Goal: Task Accomplishment & Management: Complete application form

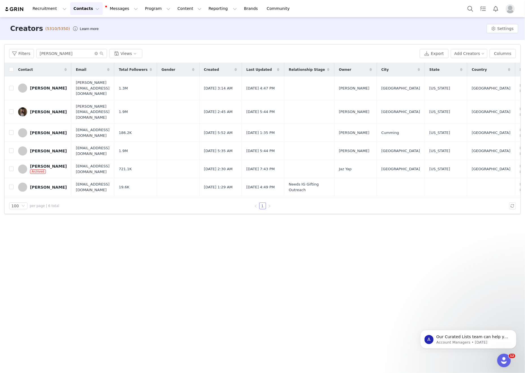
drag, startPoint x: 435, startPoint y: 225, endPoint x: 509, endPoint y: 223, distance: 74.5
click at [435, 217] on div "Creators (5310/5350) Learn more Settings Filters Filter Logic And Or Archived S…" at bounding box center [262, 194] width 525 height 355
click at [179, 290] on div "Creators (5310/5350) Learn more Settings Filters Filter Logic And Or Archived S…" at bounding box center [262, 194] width 525 height 355
drag, startPoint x: 86, startPoint y: 52, endPoint x: 25, endPoint y: 52, distance: 60.9
click at [40, 52] on input "[PERSON_NAME]" at bounding box center [71, 53] width 71 height 9
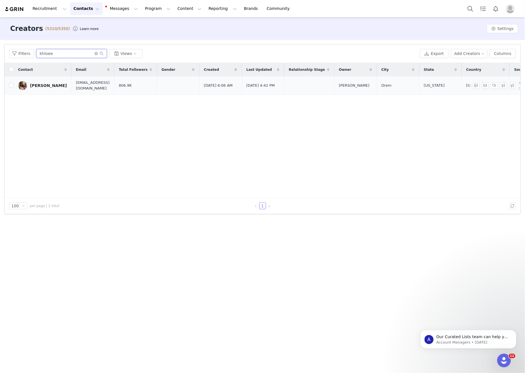
type input "khloee"
click at [59, 87] on div "[PERSON_NAME]" at bounding box center [48, 85] width 37 height 5
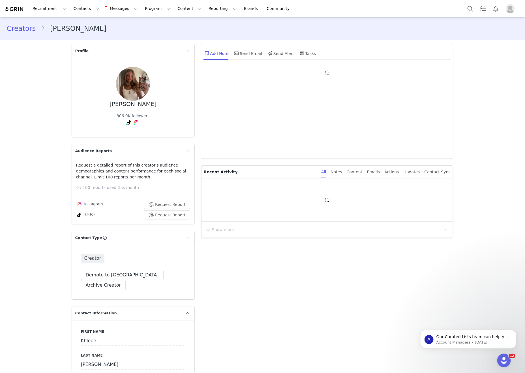
type input "+1 ([GEOGRAPHIC_DATA])"
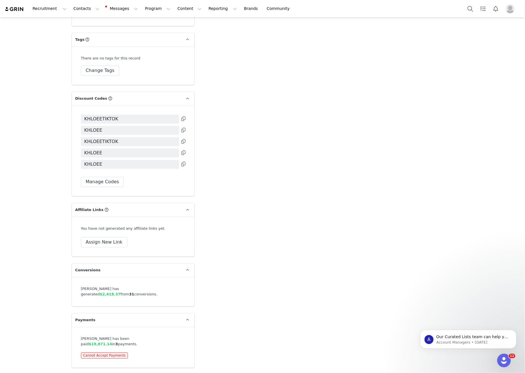
click at [77, 7] on button "Contacts Contacts" at bounding box center [86, 8] width 33 height 13
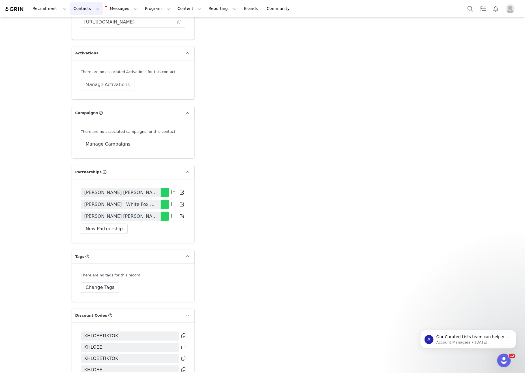
scroll to position [1148, 0]
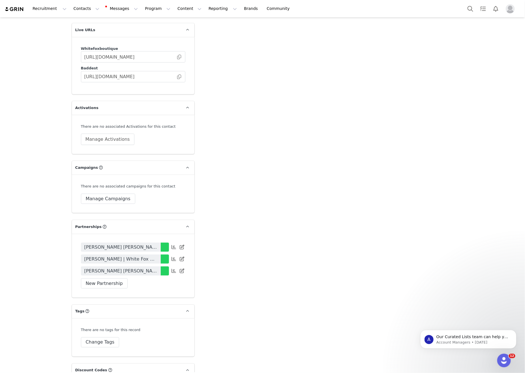
drag, startPoint x: 332, startPoint y: 201, endPoint x: 288, endPoint y: 218, distance: 47.8
click at [94, 281] on button "New Partnership" at bounding box center [104, 283] width 47 height 10
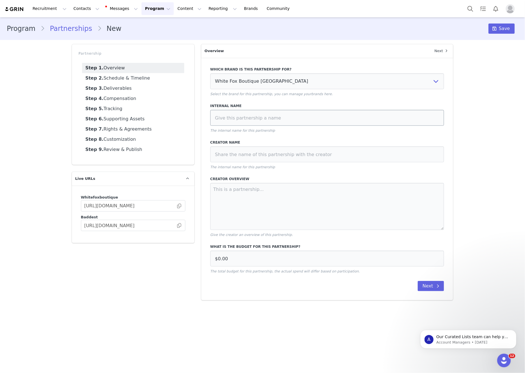
click at [342, 129] on div "Internal Name The internal name for this partnership" at bounding box center [327, 118] width 234 height 30
click at [353, 118] on input at bounding box center [327, 118] width 234 height 16
paste input "[PERSON_NAME] [PERSON_NAME] Contract [DATE]"
type input "[PERSON_NAME] [PERSON_NAME] Contract [DATE]"
drag, startPoint x: 348, startPoint y: 167, endPoint x: 359, endPoint y: 149, distance: 20.2
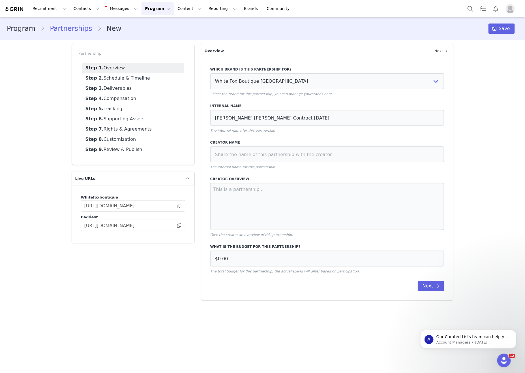
click at [350, 166] on div "Creator Name The internal name for this partnership" at bounding box center [327, 155] width 234 height 30
drag, startPoint x: 359, startPoint y: 149, endPoint x: 362, endPoint y: 189, distance: 40.1
click at [359, 150] on div "Creator Name The internal name for this partnership" at bounding box center [327, 155] width 234 height 30
drag, startPoint x: 369, startPoint y: 168, endPoint x: 375, endPoint y: 166, distance: 6.0
click at [369, 168] on p "The internal name for this partnership" at bounding box center [327, 166] width 234 height 5
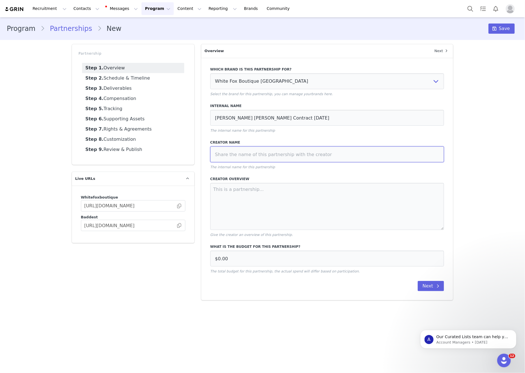
click at [378, 162] on input at bounding box center [327, 154] width 234 height 16
paste input "[PERSON_NAME] [PERSON_NAME] Contract [DATE]"
type input "[PERSON_NAME] [PERSON_NAME] Contract [DATE]"
drag, startPoint x: 363, startPoint y: 221, endPoint x: 371, endPoint y: 221, distance: 8.5
click at [363, 221] on textarea at bounding box center [327, 206] width 234 height 47
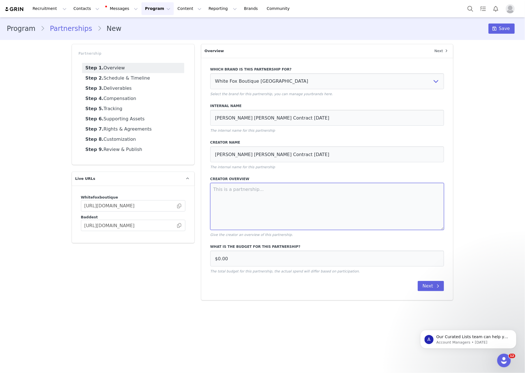
click at [313, 216] on textarea at bounding box center [327, 206] width 234 height 47
paste textarea "● 1 x Dedicated IG Static Post ● 2 x Dedicated TikTok Videos ● 1 x Integrated T…"
type textarea "● 1 x Dedicated IG Static Post ● 2 x Dedicated TikTok Videos ● 1 x Integrated T…"
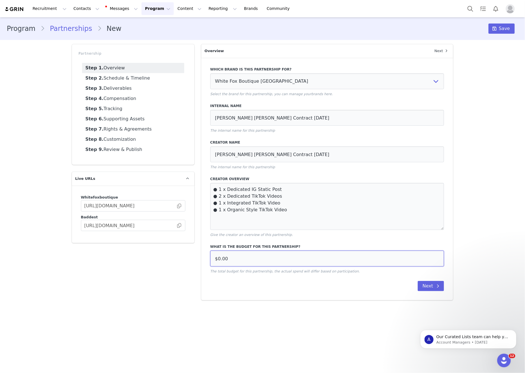
drag, startPoint x: 314, startPoint y: 271, endPoint x: 330, endPoint y: 267, distance: 17.0
click at [314, 266] on input "$0.00" at bounding box center [327, 259] width 234 height 16
drag, startPoint x: 337, startPoint y: 264, endPoint x: 121, endPoint y: 257, distance: 215.5
click at [122, 257] on div "Partnership Step 1. Overview Step 2. Schedule & Timeline Step 3. Deliverables S…" at bounding box center [263, 172] width 388 height 263
type input "$10,000.00"
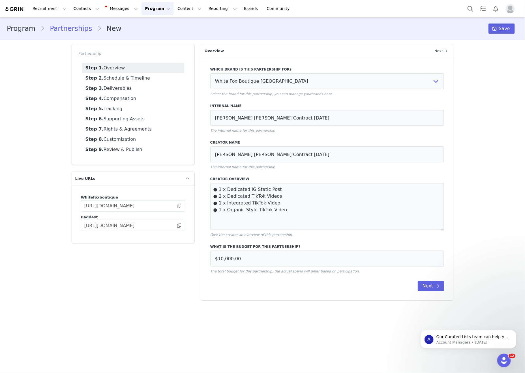
drag, startPoint x: 420, startPoint y: 289, endPoint x: 429, endPoint y: 298, distance: 13.0
click at [420, 289] on div "Which brand is this partnership for? White Fox Boutique USA White Fox Boutique …" at bounding box center [327, 179] width 252 height 242
click at [434, 291] on button "Next" at bounding box center [431, 286] width 26 height 10
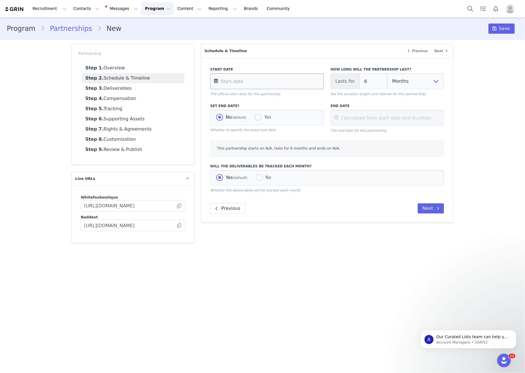
click at [247, 83] on input "text" at bounding box center [267, 81] width 114 height 16
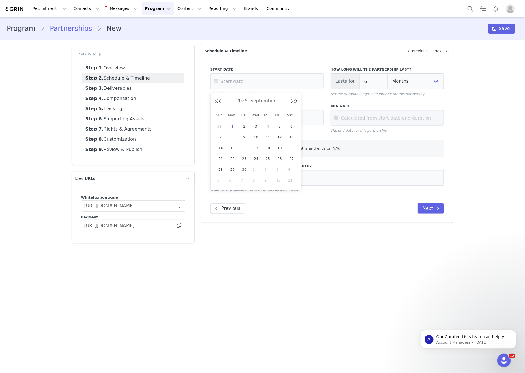
click at [233, 129] on span "1" at bounding box center [232, 126] width 7 height 7
type input "[DATE]"
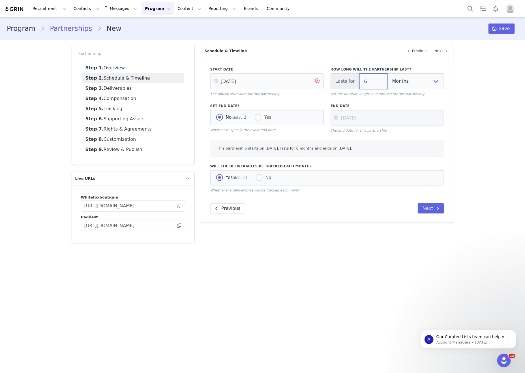
drag, startPoint x: 379, startPoint y: 84, endPoint x: 324, endPoint y: 94, distance: 56.5
click at [317, 82] on div "Start Date [DATE] The official start date for this partnership. How long will t…" at bounding box center [327, 81] width 241 height 37
type input "1"
type input "[DATE]"
type input "1"
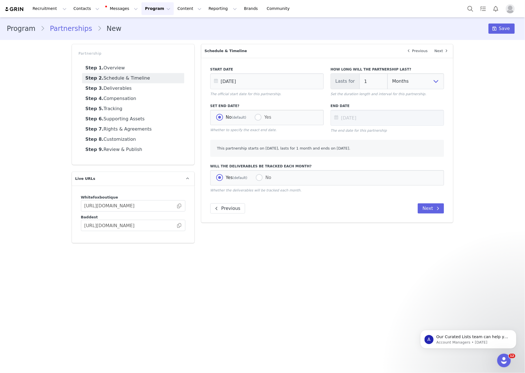
drag, startPoint x: 377, startPoint y: 216, endPoint x: 331, endPoint y: 171, distance: 63.7
click at [376, 213] on div "Previous Next" at bounding box center [327, 208] width 234 height 10
drag, startPoint x: 305, startPoint y: 274, endPoint x: 307, endPoint y: 208, distance: 66.0
click at [305, 274] on main "Program Partnerships New Save Partnership Step 1. Overview Step 2. Schedule & T…" at bounding box center [262, 194] width 525 height 355
drag, startPoint x: 413, startPoint y: 211, endPoint x: 442, endPoint y: 216, distance: 29.3
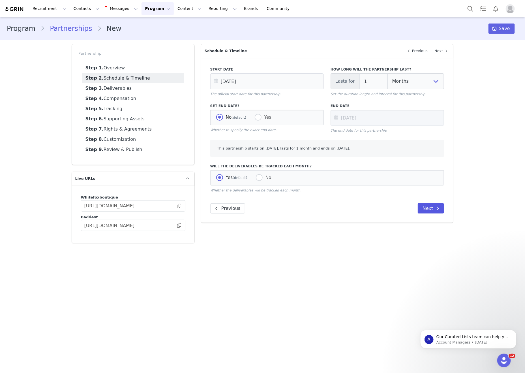
click at [414, 211] on div "Previous Next" at bounding box center [327, 208] width 234 height 10
click at [442, 213] on button "Next" at bounding box center [431, 208] width 26 height 10
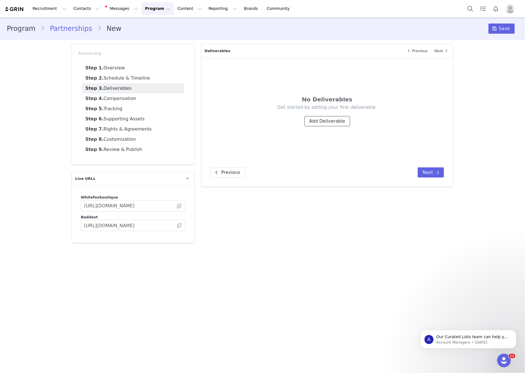
click at [329, 118] on button "Add Deliverable" at bounding box center [328, 121] width 46 height 10
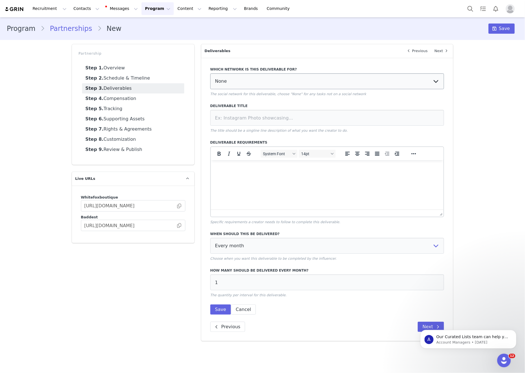
drag, startPoint x: 278, startPoint y: 70, endPoint x: 282, endPoint y: 82, distance: 12.9
click at [278, 70] on label "Which network is this deliverable for?" at bounding box center [327, 69] width 234 height 5
click at [282, 82] on select "None YouTube Twitter Instagram Facebook Twitch TikTok Pinterest" at bounding box center [327, 81] width 234 height 16
click at [338, 78] on select "None YouTube Twitter Instagram Facebook Twitch TikTok Pinterest" at bounding box center [327, 81] width 234 height 16
select select "5"
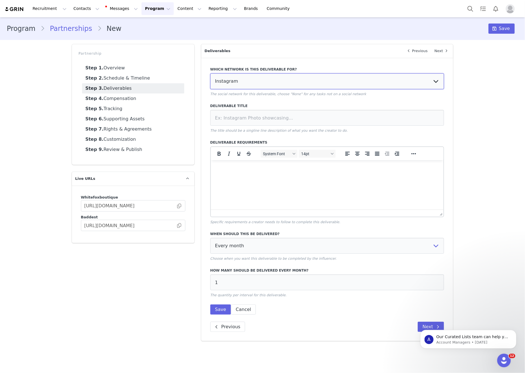
click at [210, 74] on select "None YouTube Twitter Instagram Facebook Twitch TikTok Pinterest" at bounding box center [327, 81] width 234 height 16
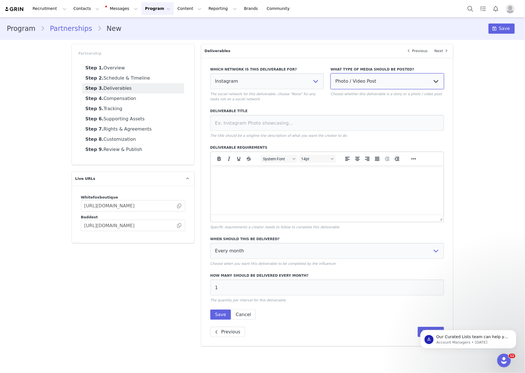
click at [405, 82] on select "Photo / Video Post Story Text in Bio Highlight Reel" at bounding box center [388, 81] width 114 height 16
select select
click at [331, 74] on select "Photo / Video Post Story Text in Bio Highlight Reel" at bounding box center [388, 81] width 114 height 16
click at [310, 121] on input at bounding box center [327, 123] width 234 height 16
click at [321, 180] on html at bounding box center [327, 172] width 233 height 15
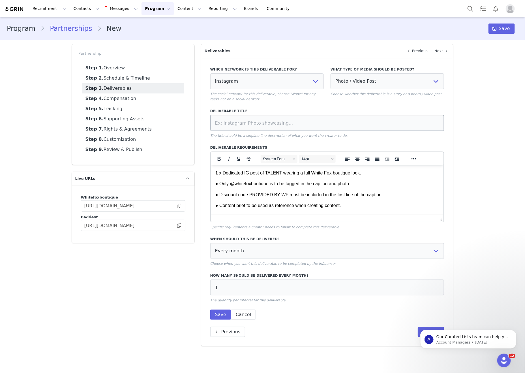
scroll to position [176, 0]
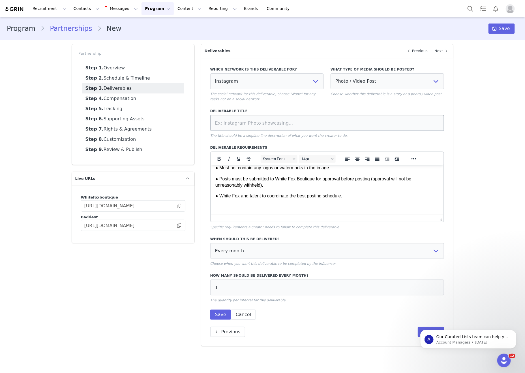
drag, startPoint x: 310, startPoint y: 125, endPoint x: 313, endPoint y: 125, distance: 3.1
click at [310, 125] on input at bounding box center [327, 123] width 234 height 16
type input "Dedicated IG Post"
click at [337, 259] on select "Every month Every other month In specific months Throughout partnership" at bounding box center [327, 251] width 234 height 16
select select "throughout"
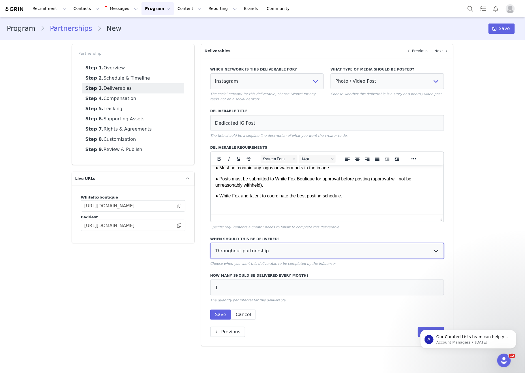
click at [210, 249] on select "Every month Every other month In specific months Throughout partnership" at bounding box center [327, 251] width 234 height 16
drag, startPoint x: 212, startPoint y: 323, endPoint x: 255, endPoint y: 293, distance: 52.2
click at [212, 320] on button "Save" at bounding box center [220, 314] width 21 height 10
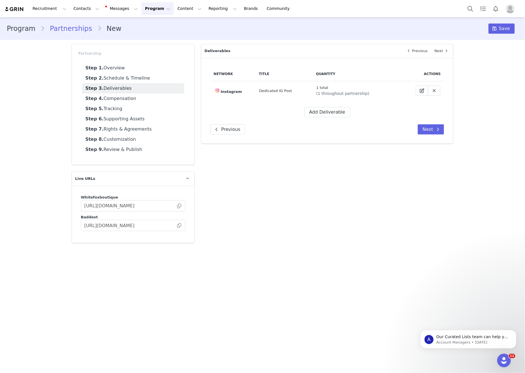
click at [349, 210] on div "Overview Next Which brand is this partnership for? White Fox Boutique USA White…" at bounding box center [327, 144] width 259 height 206
drag, startPoint x: 326, startPoint y: 109, endPoint x: 501, endPoint y: 140, distance: 177.5
click at [326, 109] on button "Add Deliverable" at bounding box center [328, 112] width 46 height 10
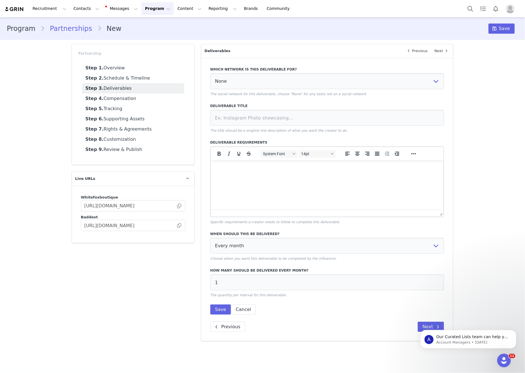
scroll to position [0, 0]
drag, startPoint x: 294, startPoint y: 198, endPoint x: 293, endPoint y: 164, distance: 34.8
click at [294, 175] on html at bounding box center [327, 167] width 233 height 15
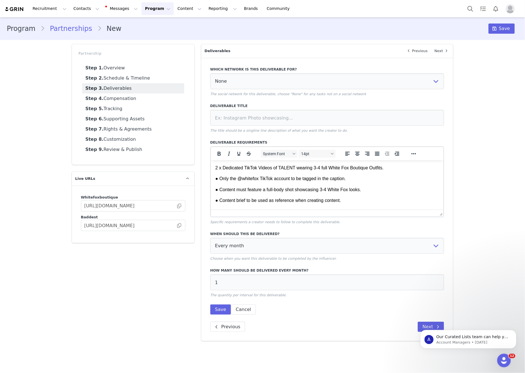
scroll to position [207, 0]
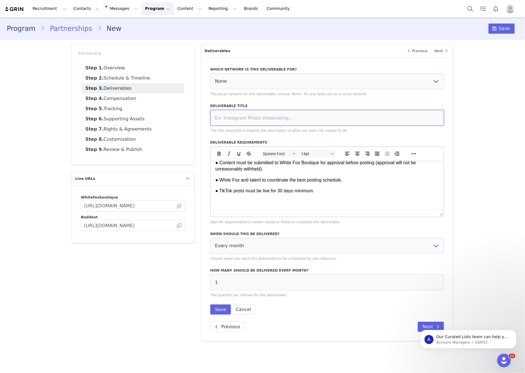
click at [291, 126] on input at bounding box center [327, 118] width 234 height 16
click at [294, 122] on input at bounding box center [327, 118] width 234 height 16
type input "Dedicated TikTok Video"
click at [376, 75] on select "None YouTube Twitter Instagram Facebook Twitch TikTok Pinterest" at bounding box center [327, 81] width 234 height 16
select select "9"
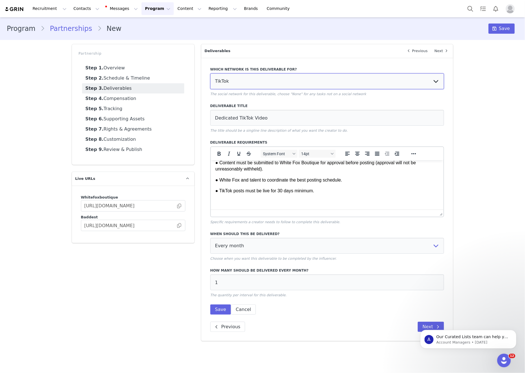
click at [210, 74] on select "None YouTube Twitter Instagram Facebook Twitch TikTok Pinterest" at bounding box center [327, 81] width 234 height 16
drag, startPoint x: 147, startPoint y: 266, endPoint x: 229, endPoint y: 263, distance: 81.9
click at [149, 267] on div "Partnership Step 1. Overview Step 2. Schedule & Timeline Step 3. Deliverables S…" at bounding box center [133, 192] width 129 height 303
click at [292, 254] on select "Every month Every other month In specific months Throughout partnership" at bounding box center [327, 246] width 234 height 16
select select "throughout"
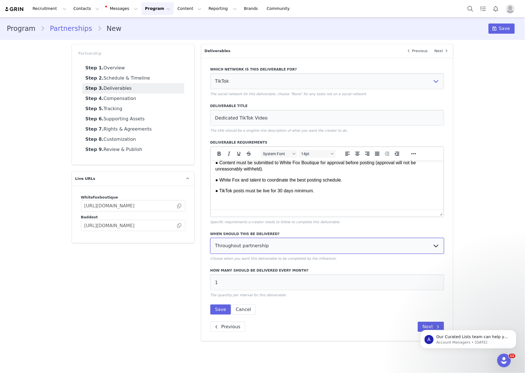
click at [210, 243] on select "Every month Every other month In specific months Throughout partnership" at bounding box center [327, 246] width 234 height 16
drag, startPoint x: 258, startPoint y: 291, endPoint x: 225, endPoint y: 311, distance: 38.6
click at [190, 293] on div "Partnership Step 1. Overview Step 2. Schedule & Timeline Step 3. Deliverables S…" at bounding box center [263, 192] width 388 height 303
type input "2"
click at [219, 314] on button "Save" at bounding box center [220, 309] width 21 height 10
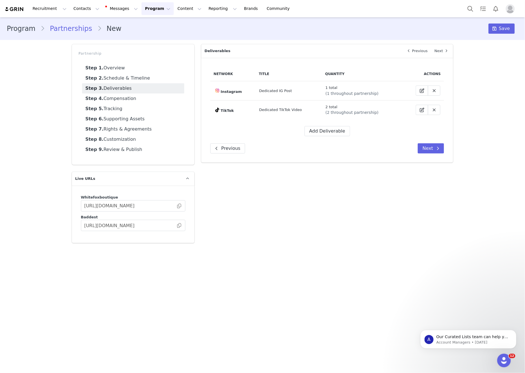
drag, startPoint x: 333, startPoint y: 203, endPoint x: 327, endPoint y: 183, distance: 20.3
click at [332, 203] on div "Overview Next Which brand is this partnership for? White Fox Boutique USA White…" at bounding box center [327, 144] width 259 height 206
click at [319, 130] on button "Add Deliverable" at bounding box center [328, 131] width 46 height 10
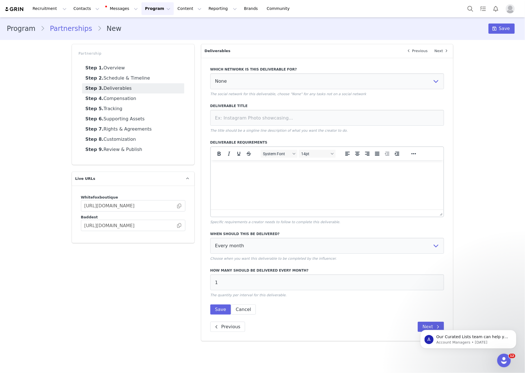
scroll to position [0, 0]
click at [262, 175] on html at bounding box center [327, 167] width 233 height 15
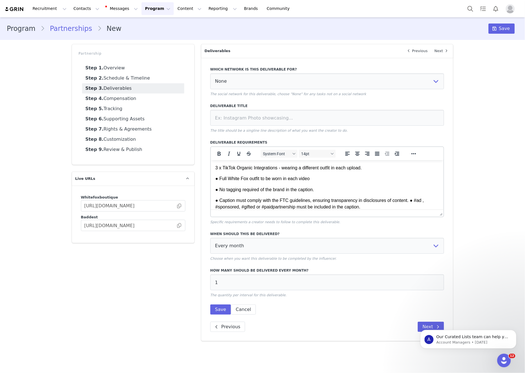
scroll to position [142, 0]
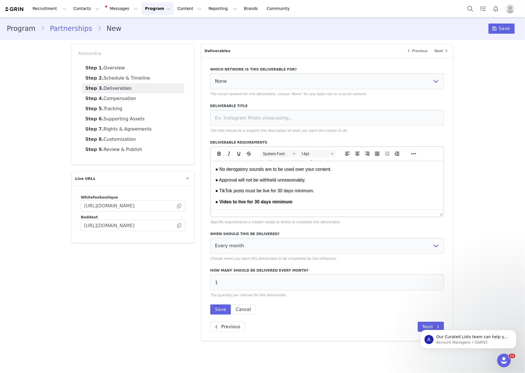
click at [311, 190] on body "3 x TikTok Organic Integrations - wearing a different outfit in each upload. ● …" at bounding box center [327, 124] width 224 height 160
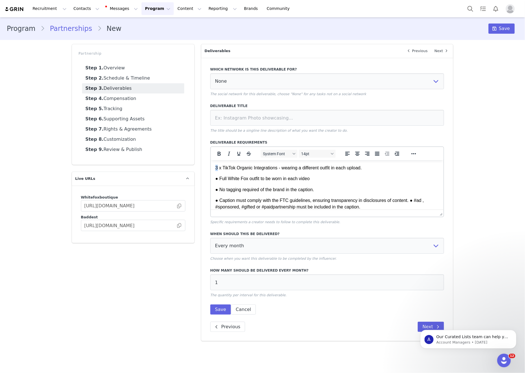
drag, startPoint x: 219, startPoint y: 168, endPoint x: 260, endPoint y: 167, distance: 41.3
click at [211, 169] on html "3 x TikTok Organic Integrations - wearing a different outfit in each upload. ● …" at bounding box center [327, 244] width 233 height 169
click at [286, 168] on p "1 x TikTok Organic Integrations - wearing a different outfit in each upload." at bounding box center [327, 167] width 224 height 6
click at [324, 124] on input at bounding box center [327, 118] width 234 height 16
type input "Organic Integrated TikTok"
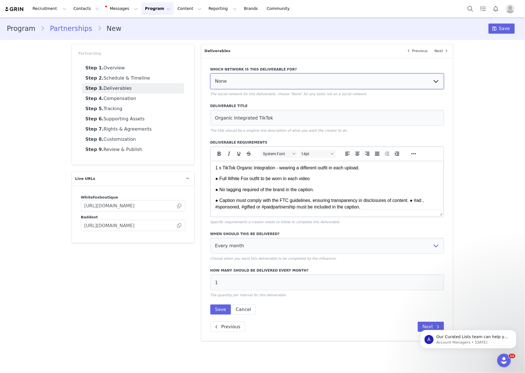
click at [351, 86] on select "None YouTube Twitter Instagram Facebook Twitch TikTok Pinterest" at bounding box center [327, 81] width 234 height 16
select select "9"
click at [210, 74] on select "None YouTube Twitter Instagram Facebook Twitch TikTok Pinterest" at bounding box center [327, 81] width 234 height 16
click at [312, 249] on select "Every month Every other month In specific months Throughout partnership" at bounding box center [327, 246] width 234 height 16
select select "throughout"
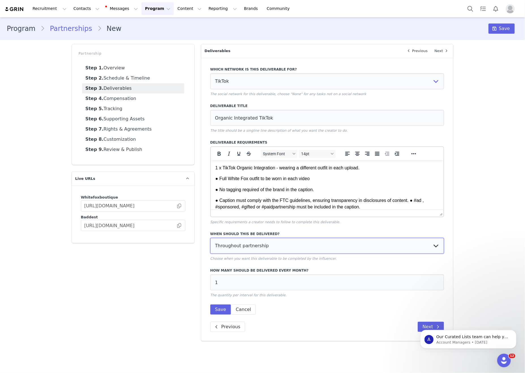
click at [210, 243] on select "Every month Every other month In specific months Throughout partnership" at bounding box center [327, 246] width 234 height 16
drag, startPoint x: 216, startPoint y: 314, endPoint x: 523, endPoint y: 248, distance: 314.0
click at [217, 314] on button "Save" at bounding box center [220, 309] width 21 height 10
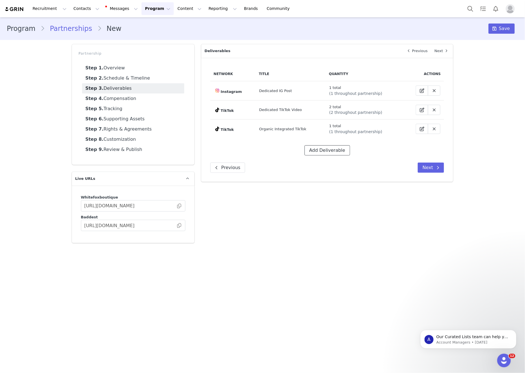
click at [332, 153] on button "Add Deliverable" at bounding box center [328, 150] width 46 height 10
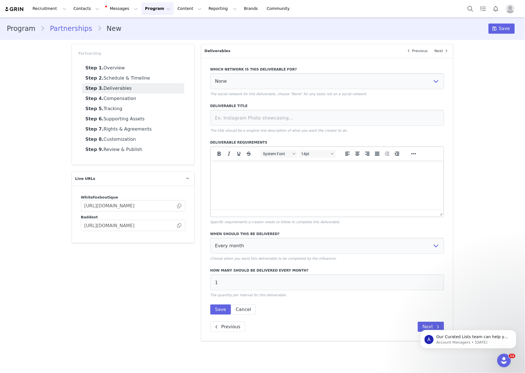
drag, startPoint x: 359, startPoint y: 188, endPoint x: 346, endPoint y: 188, distance: 12.2
click at [359, 175] on html at bounding box center [327, 167] width 233 height 15
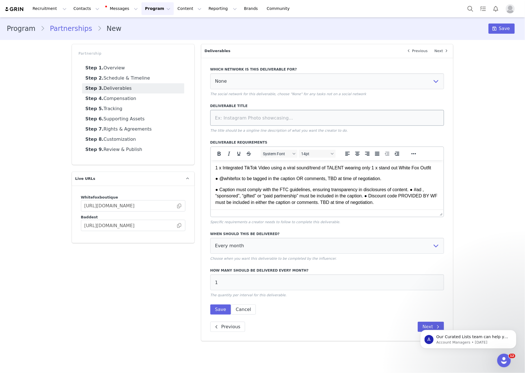
scroll to position [267, 0]
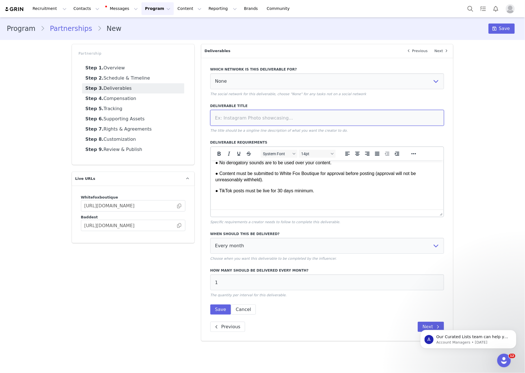
click at [279, 125] on input at bounding box center [327, 118] width 234 height 16
type input "Integrated TikTok Video"
click at [358, 75] on select "None YouTube Twitter Instagram Facebook Twitch TikTok Pinterest" at bounding box center [327, 81] width 234 height 16
select select "9"
click at [210, 74] on select "None YouTube Twitter Instagram Facebook Twitch TikTok Pinterest" at bounding box center [327, 81] width 234 height 16
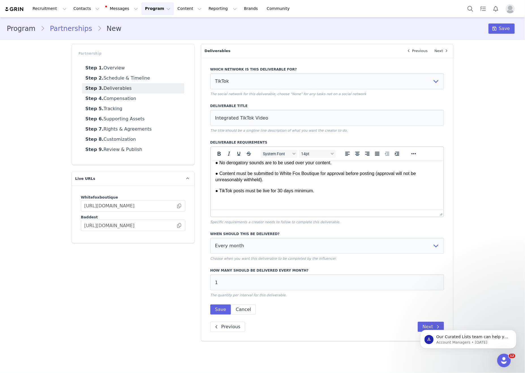
drag, startPoint x: 338, startPoint y: 110, endPoint x: 313, endPoint y: 142, distance: 41.2
click at [338, 108] on label "Deliverable Title" at bounding box center [327, 105] width 234 height 5
click at [277, 248] on select "Every month Every other month In specific months Throughout partnership" at bounding box center [327, 246] width 234 height 16
select select "throughout"
click at [210, 243] on select "Every month Every other month In specific months Throughout partnership" at bounding box center [327, 246] width 234 height 16
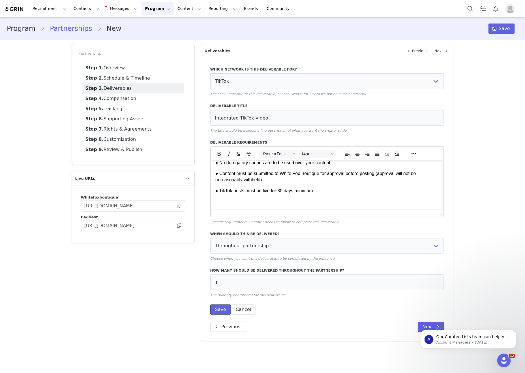
drag, startPoint x: 221, startPoint y: 317, endPoint x: 315, endPoint y: 272, distance: 105.0
click at [221, 314] on button "Save" at bounding box center [220, 309] width 21 height 10
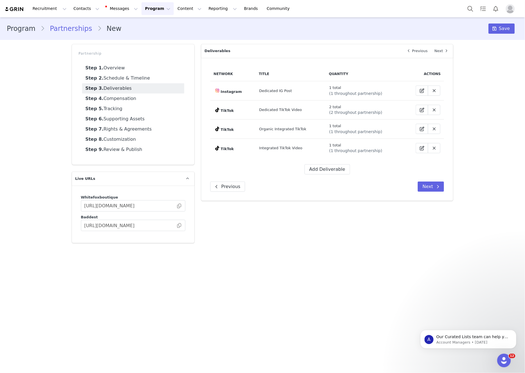
drag, startPoint x: 318, startPoint y: 272, endPoint x: 319, endPoint y: 265, distance: 6.5
click at [318, 272] on main "Program Partnerships New Save Partnership Step 1. Overview Step 2. Schedule & T…" at bounding box center [262, 194] width 525 height 355
click at [434, 190] on button "Next" at bounding box center [431, 186] width 26 height 10
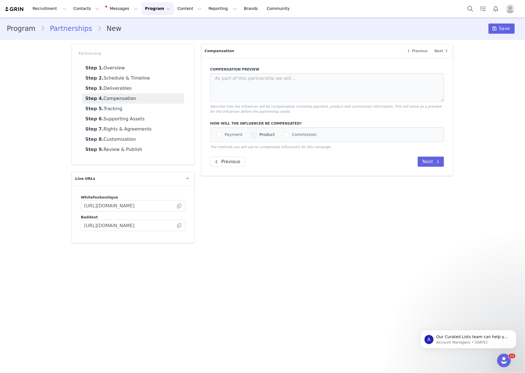
click at [268, 137] on span "Product" at bounding box center [266, 134] width 18 height 5
click at [257, 132] on input "Product" at bounding box center [257, 132] width 0 height 0
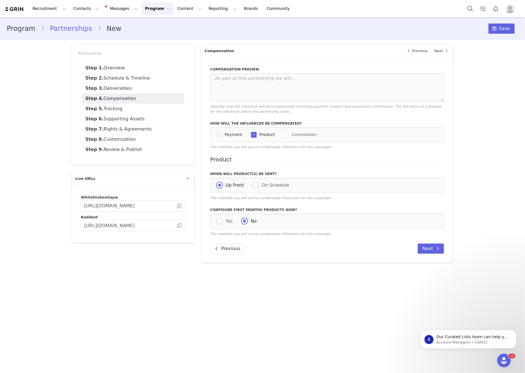
click at [228, 137] on span "Payment" at bounding box center [232, 134] width 21 height 5
click at [222, 132] on input "Payment" at bounding box center [222, 132] width 0 height 0
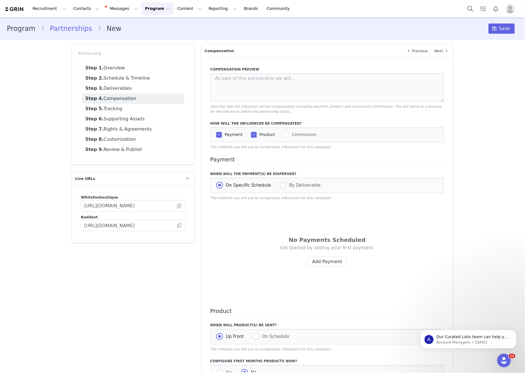
click at [341, 244] on div "No Payments Scheduled" at bounding box center [327, 240] width 200 height 8
click at [323, 267] on button "Add Payment" at bounding box center [327, 261] width 40 height 10
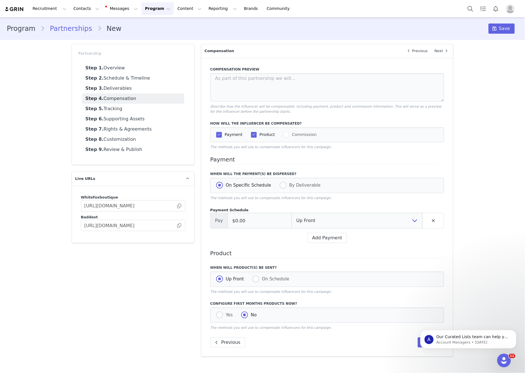
click at [436, 241] on div "Add Payment" at bounding box center [327, 238] width 234 height 10
click at [339, 221] on select "Up Front Month 1 Upon Completion" at bounding box center [357, 221] width 131 height 16
select select "1"
click at [292, 220] on select "Up Front Month 1 Upon Completion" at bounding box center [357, 221] width 131 height 16
drag, startPoint x: 269, startPoint y: 224, endPoint x: 208, endPoint y: 215, distance: 61.6
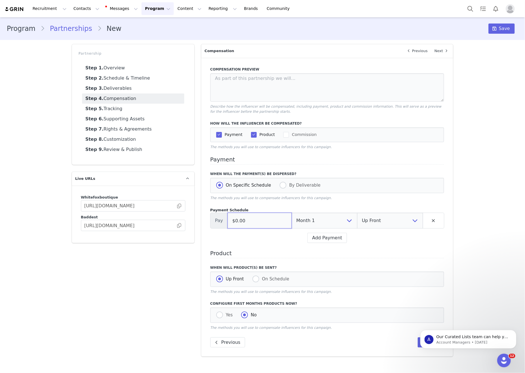
click at [204, 215] on div "Compensation Preview Describe how the influencer will be compensated, including…" at bounding box center [327, 207] width 252 height 299
type input "$10,000.00"
click at [395, 225] on select "Up Front Upon Completion" at bounding box center [390, 221] width 66 height 16
select select "upon_completion"
click at [357, 220] on select "Up Front Upon Completion" at bounding box center [390, 221] width 66 height 16
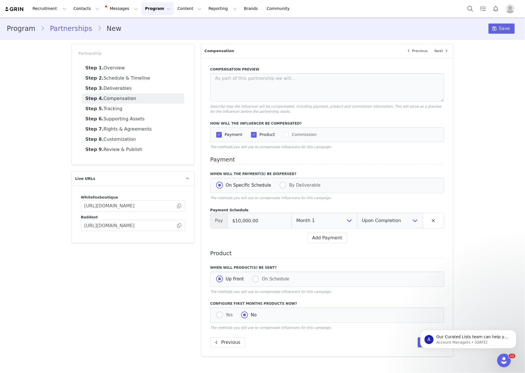
click at [141, 269] on div "Partnership Step 1. Overview Step 2. Schedule & Timeline Step 3. Deliverables S…" at bounding box center [133, 200] width 129 height 319
drag, startPoint x: 185, startPoint y: 261, endPoint x: 212, endPoint y: 288, distance: 38.6
click at [185, 261] on div "Partnership Step 1. Overview Step 2. Schedule & Timeline Step 3. Deliverables S…" at bounding box center [133, 200] width 129 height 319
click at [225, 317] on span "Yes" at bounding box center [228, 314] width 10 height 5
click at [223, 319] on input "Yes" at bounding box center [219, 314] width 7 height 7
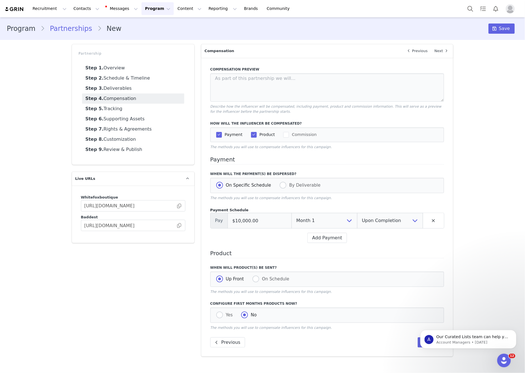
radio input "true"
radio input "false"
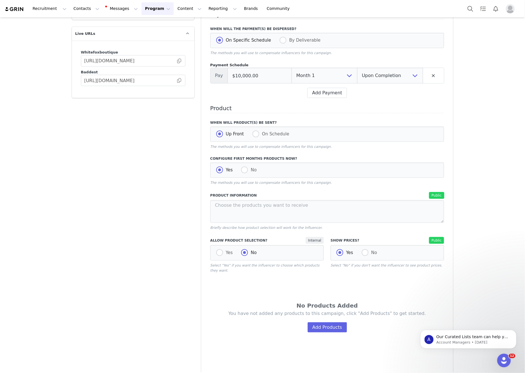
scroll to position [145, 0]
drag, startPoint x: 186, startPoint y: 299, endPoint x: 221, endPoint y: 276, distance: 42.0
click at [187, 299] on div "Partnership Step 1. Overview Step 2. Schedule & Timeline Step 3. Deliverables S…" at bounding box center [133, 146] width 129 height 500
click at [223, 256] on label "Yes" at bounding box center [224, 252] width 17 height 7
click at [223, 256] on input "Yes" at bounding box center [219, 252] width 7 height 7
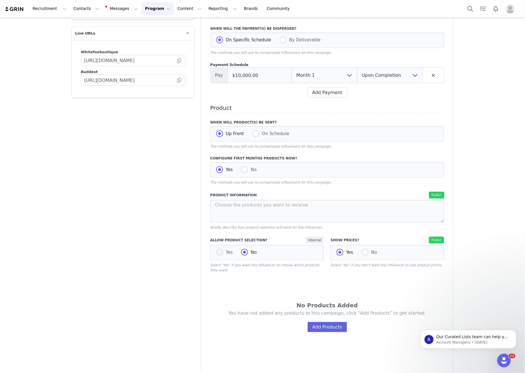
radio input "true"
radio input "false"
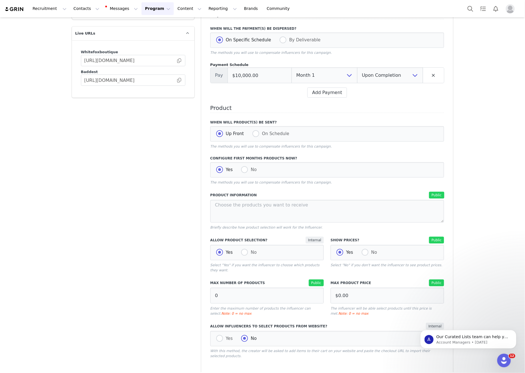
click at [164, 277] on div "Partnership Step 1. Overview Step 2. Schedule & Timeline Step 3. Deliverables S…" at bounding box center [133, 189] width 129 height 586
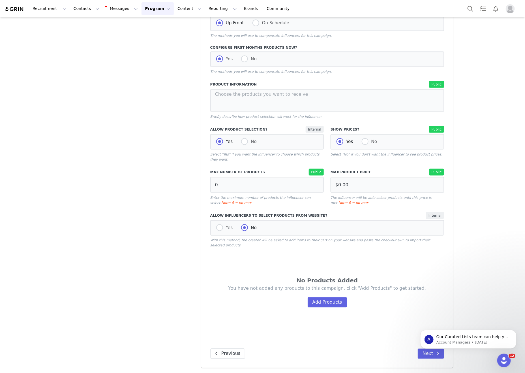
click at [165, 277] on div "Partnership Step 1. Overview Step 2. Schedule & Timeline Step 3. Deliverables S…" at bounding box center [133, 78] width 129 height 586
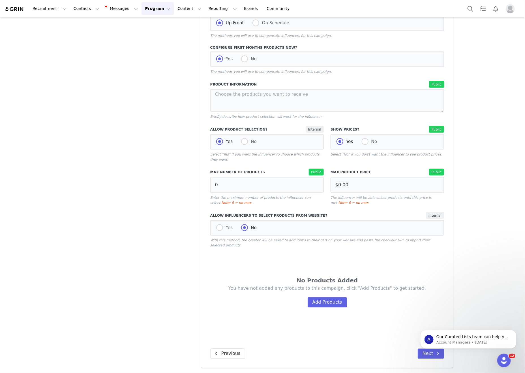
scroll to position [279, 0]
click at [165, 277] on div "Partnership Step 1. Overview Step 2. Schedule & Timeline Step 3. Deliverables S…" at bounding box center [133, 78] width 129 height 586
click at [177, 269] on div "Partnership Step 1. Overview Step 2. Schedule & Timeline Step 3. Deliverables S…" at bounding box center [133, 78] width 129 height 586
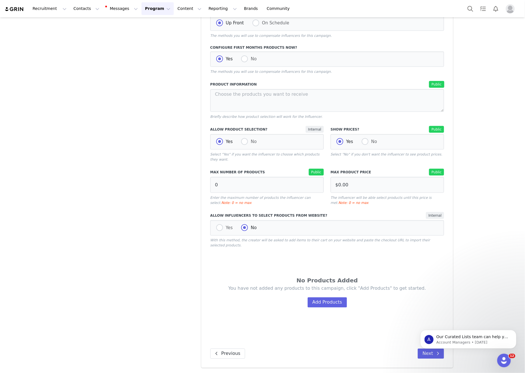
click at [177, 269] on div "Partnership Step 1. Overview Step 2. Schedule & Timeline Step 3. Deliverables S…" at bounding box center [133, 78] width 129 height 586
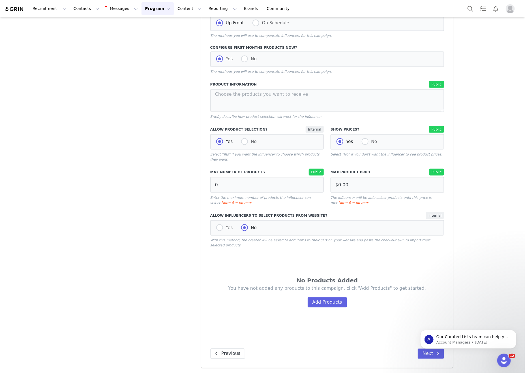
click at [177, 269] on div "Partnership Step 1. Overview Step 2. Schedule & Timeline Step 3. Deliverables S…" at bounding box center [133, 78] width 129 height 586
click at [512, 234] on div "Program Partnerships New Save Partnership Step 1. Overview Step 2. Schedule & T…" at bounding box center [262, 66] width 525 height 611
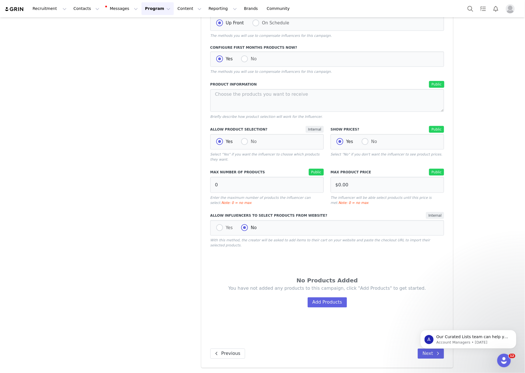
click at [139, 155] on div "Partnership Step 1. Overview Step 2. Schedule & Timeline Step 3. Deliverables S…" at bounding box center [133, 78] width 129 height 586
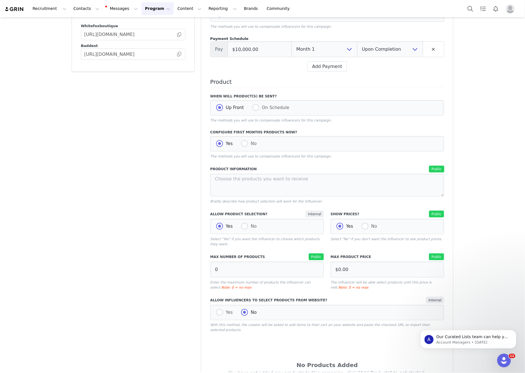
scroll to position [80, 0]
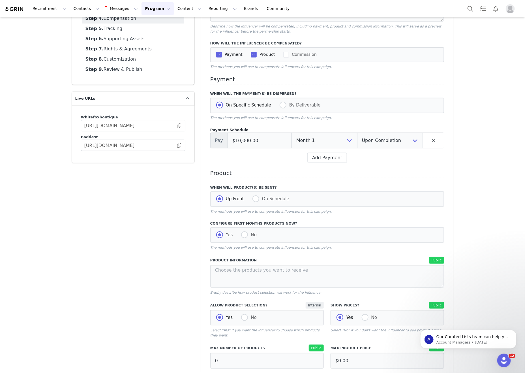
click at [138, 155] on div "Whitefoxboutique [URL][DOMAIN_NAME] Baddest [URL][DOMAIN_NAME]" at bounding box center [133, 133] width 123 height 57
click at [171, 226] on div "Partnership Step 1. Overview Step 2. Schedule & Timeline Step 3. Deliverables S…" at bounding box center [133, 254] width 129 height 586
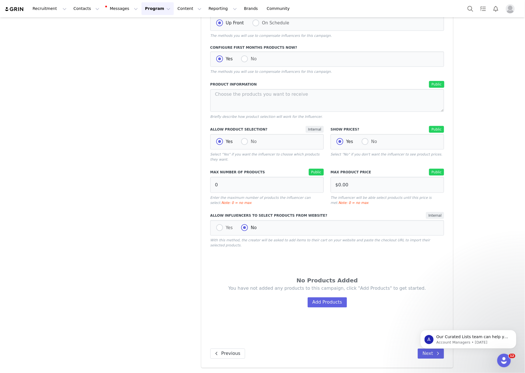
click at [170, 226] on div "Partnership Step 1. Overview Step 2. Schedule & Timeline Step 3. Deliverables S…" at bounding box center [133, 78] width 129 height 586
drag, startPoint x: 406, startPoint y: 181, endPoint x: 294, endPoint y: 170, distance: 112.7
click at [290, 171] on div "Max Number of Products Public 0 Enter the maximum number of products the influe…" at bounding box center [327, 186] width 241 height 43
click at [395, 152] on p "Select "No" if you don't want the influencer to see product prices." at bounding box center [388, 154] width 114 height 5
click at [164, 184] on div "Partnership Step 1. Overview Step 2. Schedule & Timeline Step 3. Deliverables S…" at bounding box center [133, 78] width 129 height 586
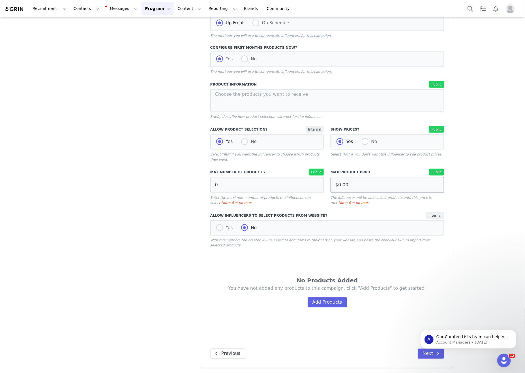
drag, startPoint x: 329, startPoint y: 208, endPoint x: 362, endPoint y: 178, distance: 44.3
click at [329, 213] on label "Allow Influencers to Select Products from Website?" at bounding box center [271, 215] width 122 height 5
click at [360, 177] on input "$0.00" at bounding box center [388, 185] width 114 height 16
click at [320, 306] on button "Add Products" at bounding box center [327, 302] width 39 height 10
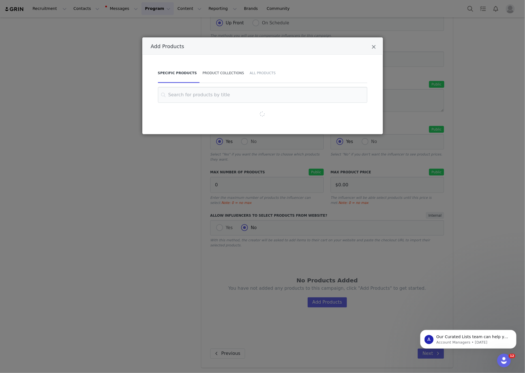
click at [231, 75] on div "Product Collections" at bounding box center [223, 73] width 47 height 20
click at [226, 94] on input "Add Products" at bounding box center [262, 95] width 195 height 16
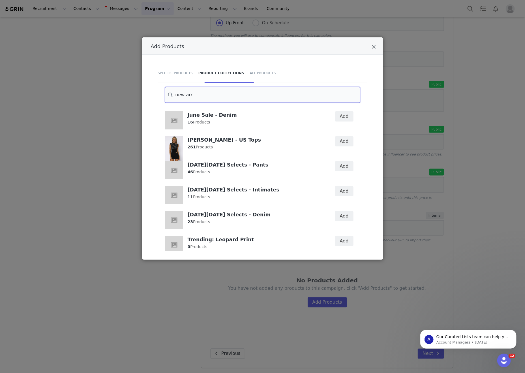
click at [283, 89] on input "new arr" at bounding box center [262, 95] width 195 height 16
click at [303, 134] on div "August Mania - US Tops 261 Products" at bounding box center [243, 145] width 163 height 25
click at [217, 95] on input "new arr" at bounding box center [262, 95] width 195 height 16
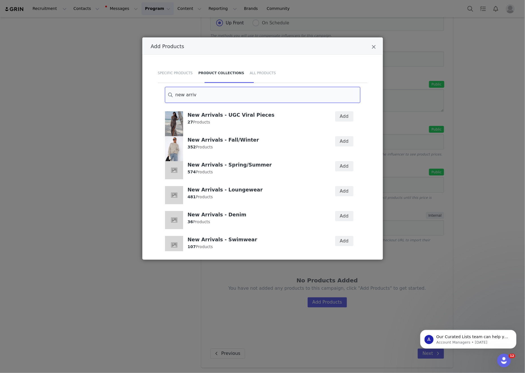
type input "new arriv"
click at [281, 170] on div "New Arrivals - Spring/Summer 574 Products" at bounding box center [254, 168] width 133 height 14
click at [343, 140] on button "Add" at bounding box center [344, 141] width 18 height 10
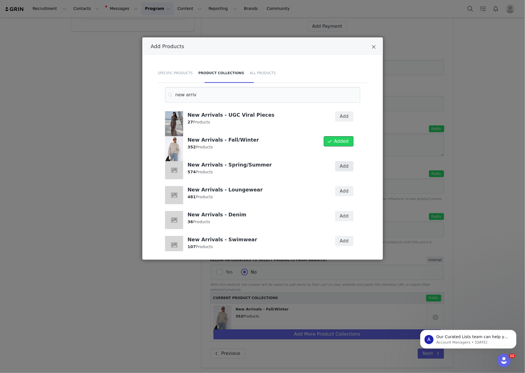
scroll to position [240, 0]
click at [345, 165] on button "Add" at bounding box center [344, 166] width 18 height 10
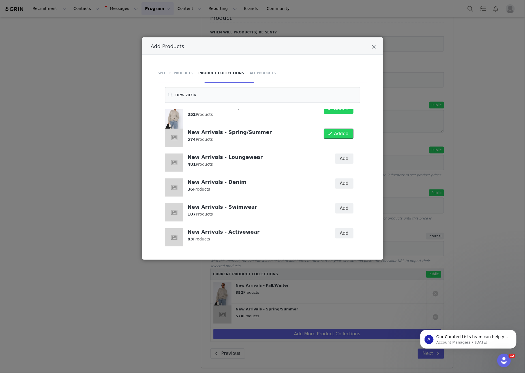
scroll to position [42, 0]
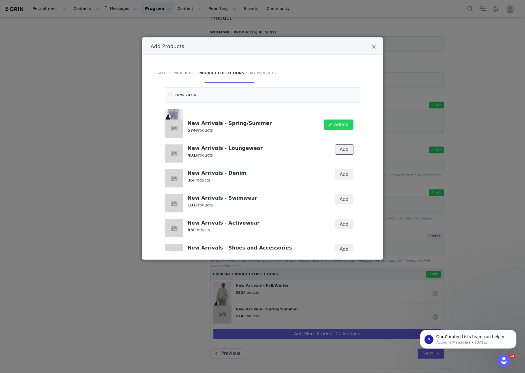
drag, startPoint x: 344, startPoint y: 148, endPoint x: 346, endPoint y: 156, distance: 7.9
click at [344, 148] on button "Add" at bounding box center [344, 149] width 18 height 10
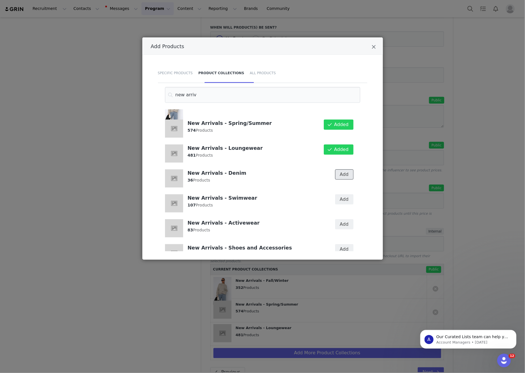
click at [344, 174] on button "Add" at bounding box center [344, 174] width 18 height 10
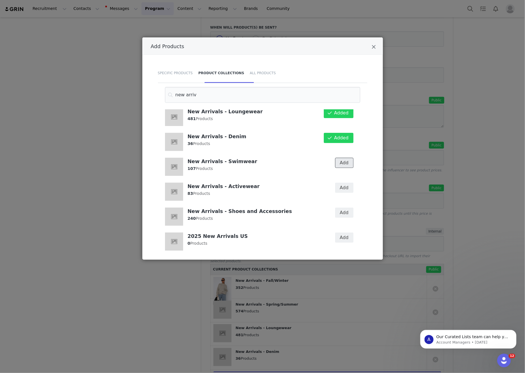
click at [346, 162] on button "Add" at bounding box center [344, 163] width 18 height 10
click at [340, 187] on button "Add" at bounding box center [344, 188] width 18 height 10
click at [341, 205] on div "Add" at bounding box center [340, 216] width 33 height 25
click at [336, 216] on button "Add" at bounding box center [344, 212] width 18 height 10
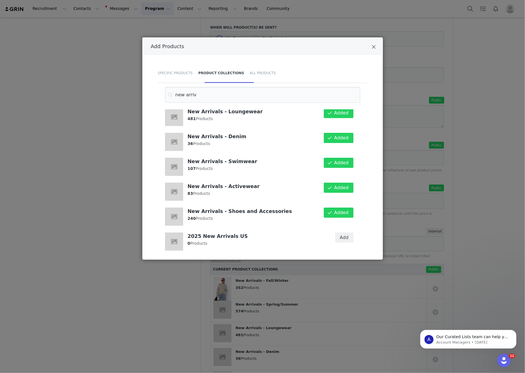
click at [414, 208] on div "Add Products Specific Products Product Collections All Products new arriv New A…" at bounding box center [262, 186] width 525 height 373
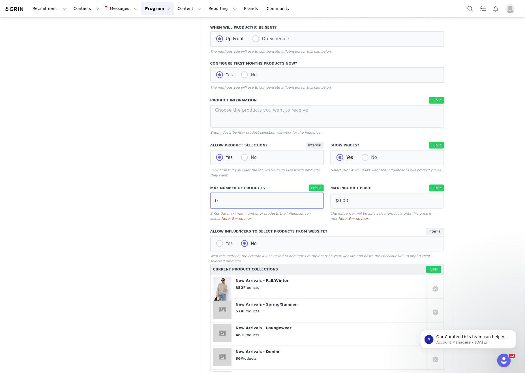
click at [273, 209] on input "0" at bounding box center [267, 201] width 114 height 16
drag, startPoint x: 269, startPoint y: 219, endPoint x: 161, endPoint y: 209, distance: 109.1
click at [161, 209] on div "Partnership Step 1. Overview Step 2. Schedule & Timeline Step 3. Deliverables S…" at bounding box center [263, 143] width 388 height 684
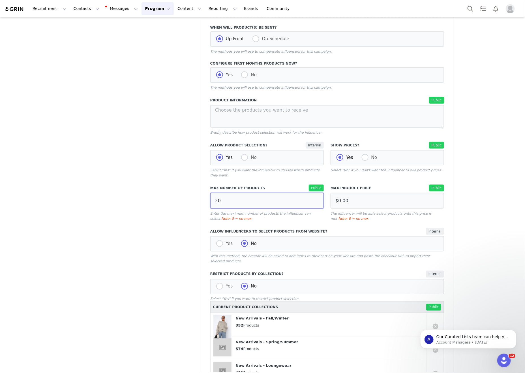
type input "20"
click at [145, 207] on div "Partnership Step 1. Overview Step 2. Schedule & Timeline Step 3. Deliverables S…" at bounding box center [133, 161] width 129 height 721
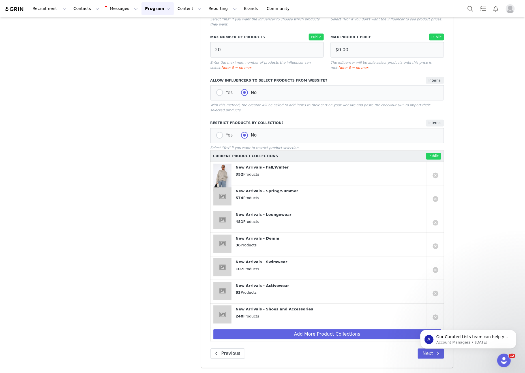
click at [145, 207] on div "Partnership Step 1. Overview Step 2. Schedule & Timeline Step 3. Deliverables S…" at bounding box center [133, 10] width 129 height 721
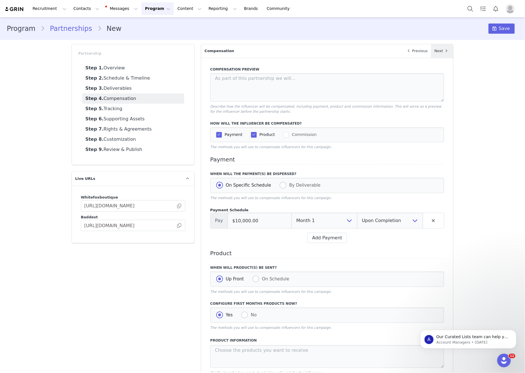
click at [445, 50] on span at bounding box center [446, 51] width 7 height 7
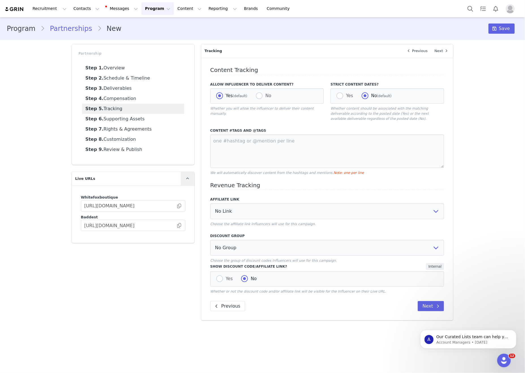
click at [192, 173] on link at bounding box center [188, 179] width 14 height 14
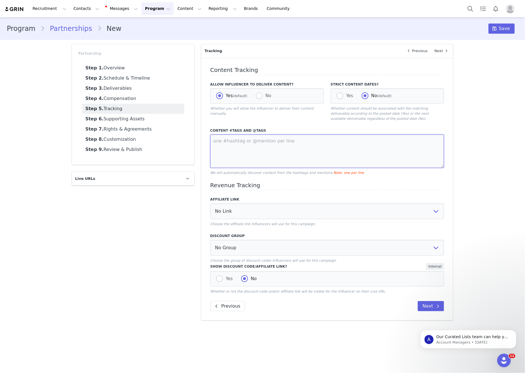
click at [257, 157] on textarea at bounding box center [327, 150] width 234 height 33
paste textarea "@whitefox @whitefoxboutique #whitefoxboutique #whitefox"
type textarea "@whitefox @whitefoxboutique #whitefoxboutique #whitefox"
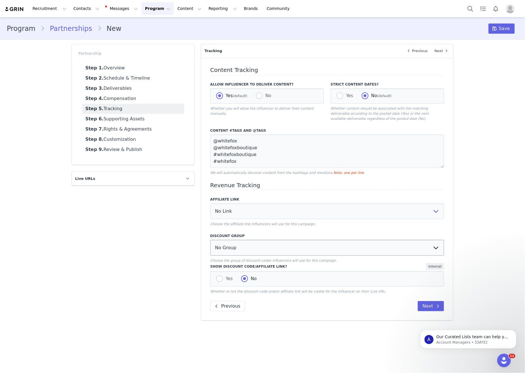
drag, startPoint x: 270, startPoint y: 237, endPoint x: 263, endPoint y: 262, distance: 26.4
click at [269, 240] on div "Affiliate Link No Link [PERSON_NAME]: [URL][DOMAIN_NAME] YouTube Affiliate Link…" at bounding box center [327, 230] width 234 height 66
click at [263, 256] on select "No Group Influencer Code Affiliate Code 15% commission Affiliate Code 10% Commi…" at bounding box center [327, 248] width 234 height 16
select select "1988"
click at [210, 248] on select "No Group Influencer Code Affiliate Code 15% commission Affiliate Code 10% Commi…" at bounding box center [327, 248] width 234 height 16
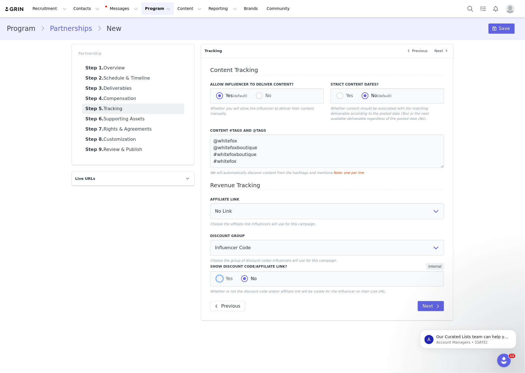
click at [220, 282] on span at bounding box center [219, 278] width 7 height 7
click at [220, 283] on input "Yes" at bounding box center [219, 278] width 7 height 7
radio input "true"
radio input "false"
drag, startPoint x: 433, startPoint y: 51, endPoint x: 438, endPoint y: 52, distance: 5.9
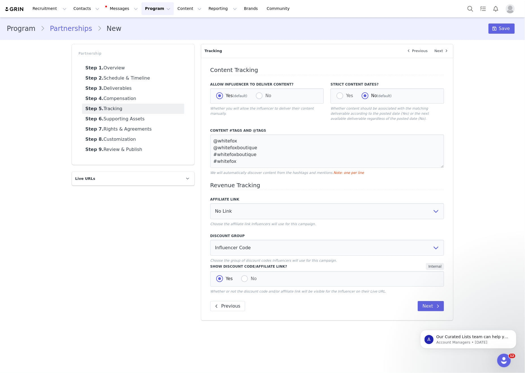
click at [433, 51] on link "Next" at bounding box center [442, 51] width 22 height 14
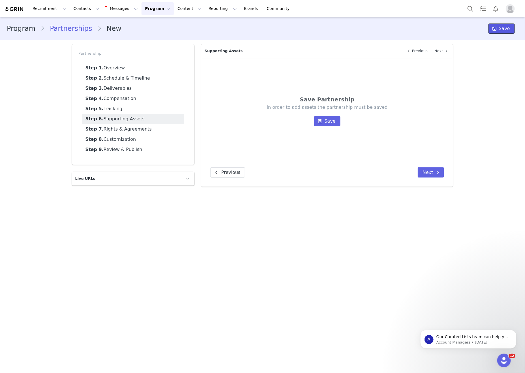
click at [507, 30] on span "Save" at bounding box center [504, 28] width 11 height 7
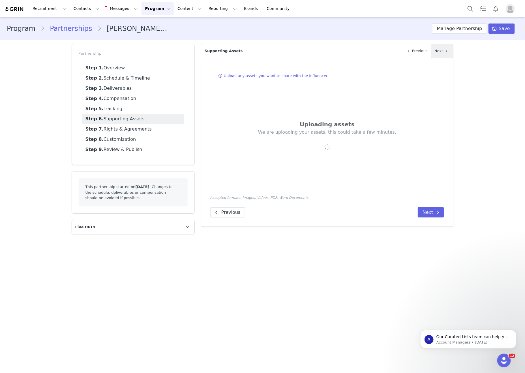
click at [442, 51] on link "Next" at bounding box center [442, 51] width 22 height 14
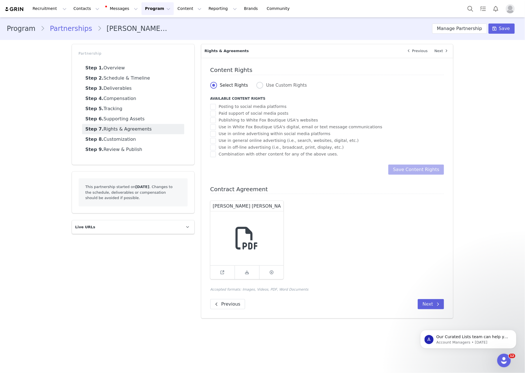
drag, startPoint x: 323, startPoint y: 281, endPoint x: 239, endPoint y: 290, distance: 84.8
click at [323, 281] on div "[PERSON_NAME] [PERSON_NAME] Contract [DATE] (2).pdf" at bounding box center [327, 239] width 241 height 85
click at [217, 277] on link at bounding box center [222, 273] width 25 height 14
drag, startPoint x: 298, startPoint y: 84, endPoint x: 302, endPoint y: 90, distance: 7.1
click at [298, 84] on span "Use Custom Rights" at bounding box center [285, 85] width 44 height 5
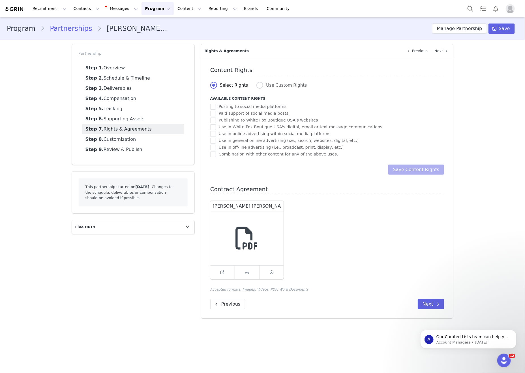
click at [263, 84] on input "Use Custom Rights" at bounding box center [259, 85] width 7 height 7
radio input "true"
radio input "false"
radio input "true"
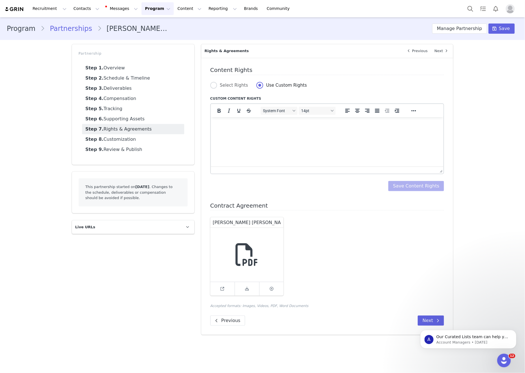
click at [306, 126] on p "Rich Text Area. Press ALT-0 for help." at bounding box center [327, 124] width 224 height 6
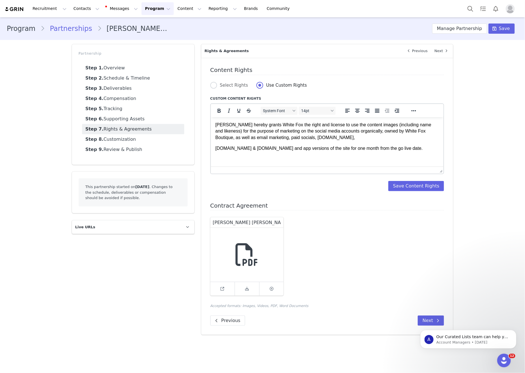
click at [446, 188] on div "Content Rights Select Rights Use Custom Rights Custom Content Rights System Fon…" at bounding box center [327, 196] width 252 height 277
drag, startPoint x: 418, startPoint y: 186, endPoint x: 416, endPoint y: 173, distance: 12.8
click at [418, 186] on button "Save Content Rights" at bounding box center [416, 186] width 56 height 10
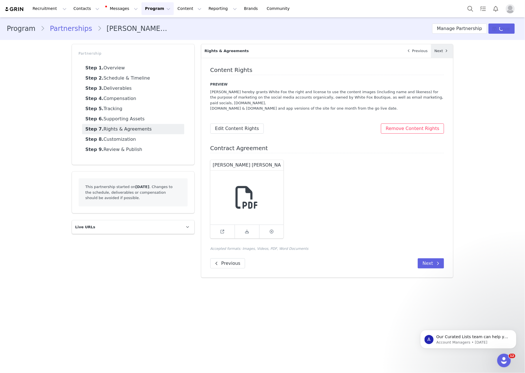
click at [443, 45] on link "Next" at bounding box center [442, 51] width 22 height 14
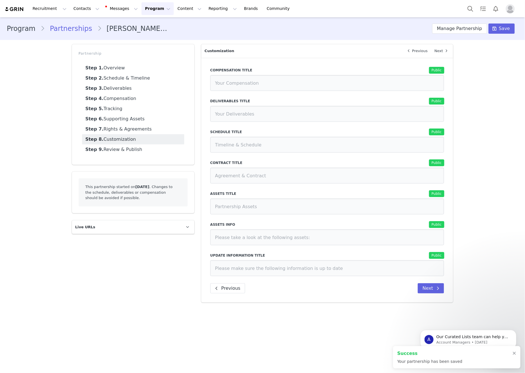
click at [443, 45] on link "Next" at bounding box center [442, 51] width 22 height 14
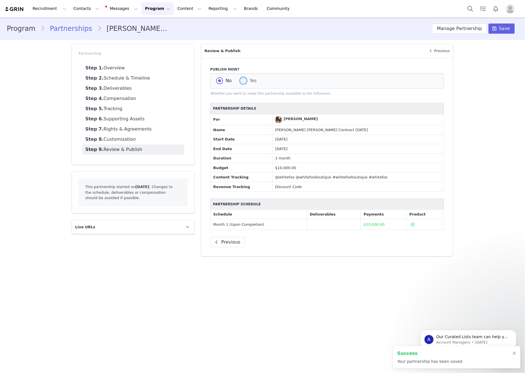
click at [244, 84] on span at bounding box center [243, 80] width 7 height 7
click at [244, 84] on input "Yes" at bounding box center [243, 80] width 7 height 7
radio input "true"
radio input "false"
radio input "true"
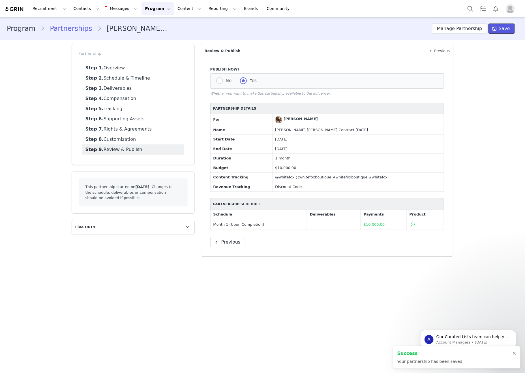
click at [507, 28] on span "Save" at bounding box center [504, 28] width 11 height 7
click at [181, 223] on link at bounding box center [188, 227] width 14 height 14
click at [178, 254] on span at bounding box center [179, 254] width 6 height 0
